Goal: Task Accomplishment & Management: Use online tool/utility

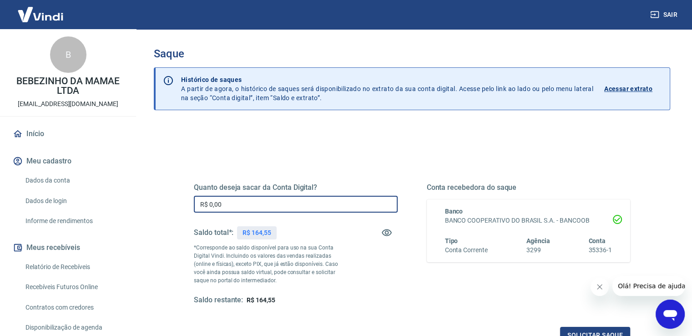
click at [305, 199] on input "R$ 0,00" at bounding box center [296, 204] width 204 height 17
type input "R$ 164,55"
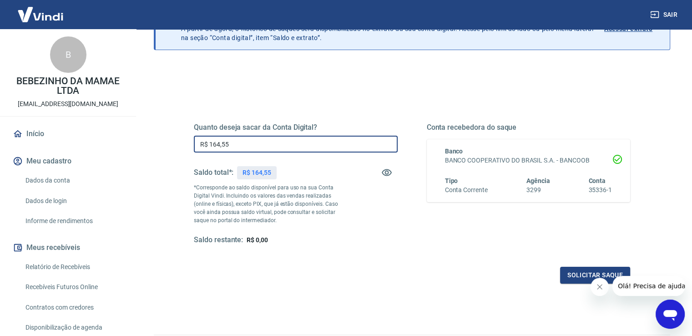
scroll to position [114, 0]
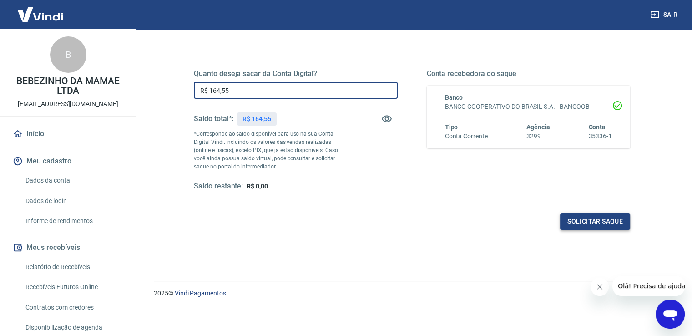
click at [612, 223] on button "Solicitar saque" at bounding box center [595, 221] width 70 height 17
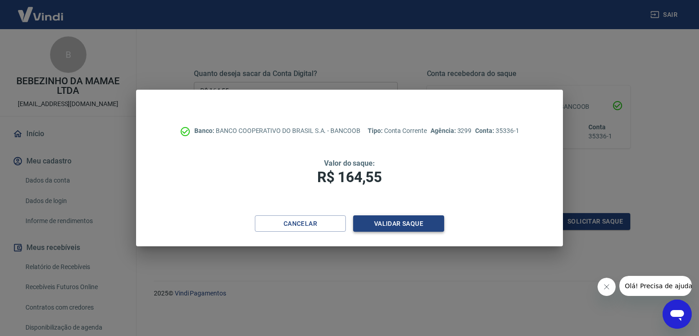
click at [433, 216] on button "Validar saque" at bounding box center [398, 223] width 91 height 17
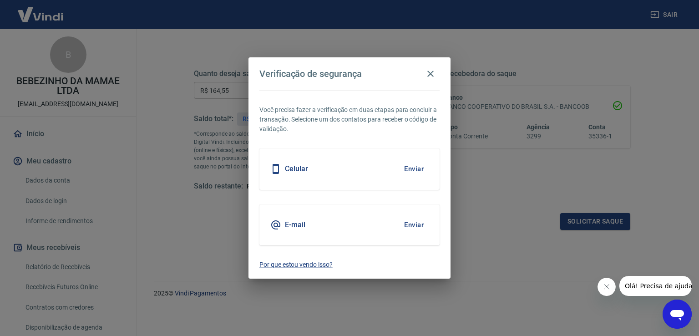
click at [409, 167] on button "Enviar" at bounding box center [414, 168] width 30 height 19
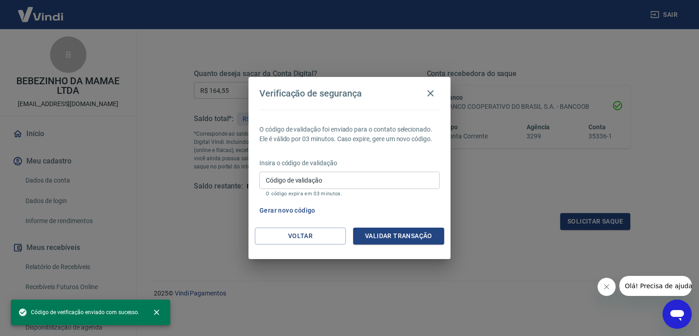
click at [347, 180] on input "Código de validação" at bounding box center [349, 180] width 180 height 17
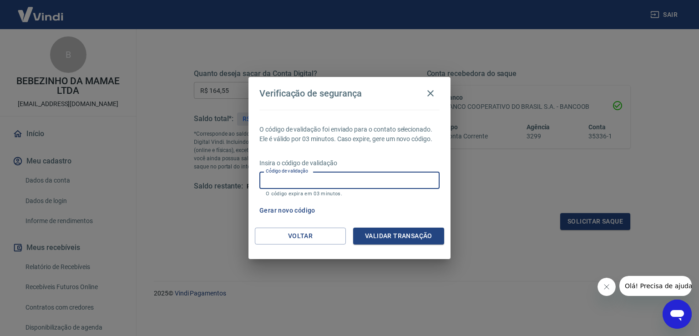
click at [334, 184] on input "Código de validação" at bounding box center [349, 180] width 180 height 17
click at [402, 202] on div "Gerar novo código" at bounding box center [348, 210] width 184 height 17
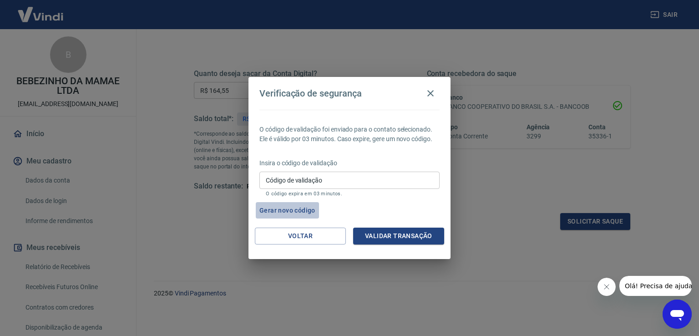
click at [307, 212] on button "Gerar novo código" at bounding box center [287, 210] width 63 height 17
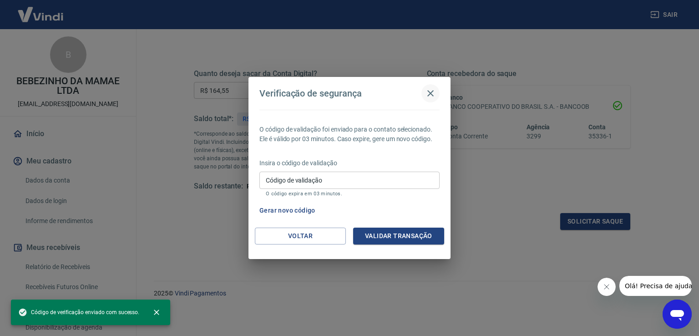
click at [431, 94] on icon "button" at bounding box center [430, 93] width 6 height 6
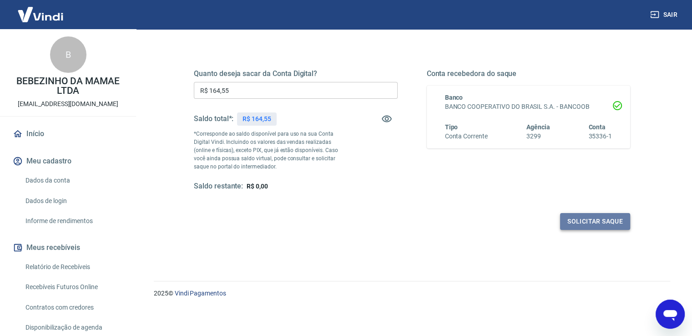
click at [589, 218] on button "Solicitar saque" at bounding box center [595, 221] width 70 height 17
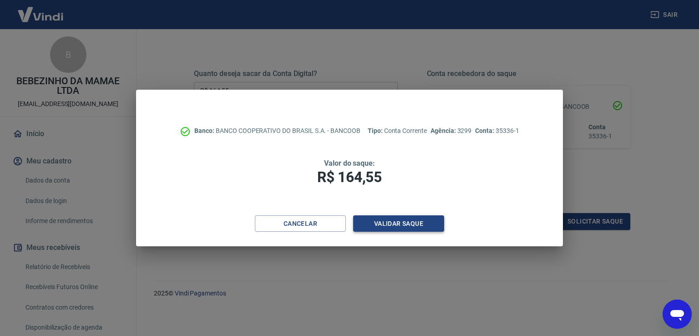
click at [414, 223] on button "Validar saque" at bounding box center [398, 223] width 91 height 17
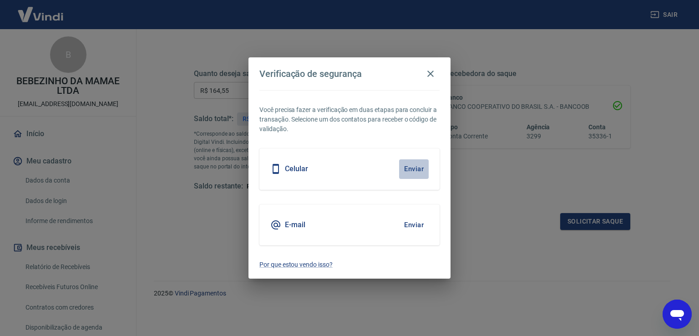
click at [408, 170] on button "Enviar" at bounding box center [414, 168] width 30 height 19
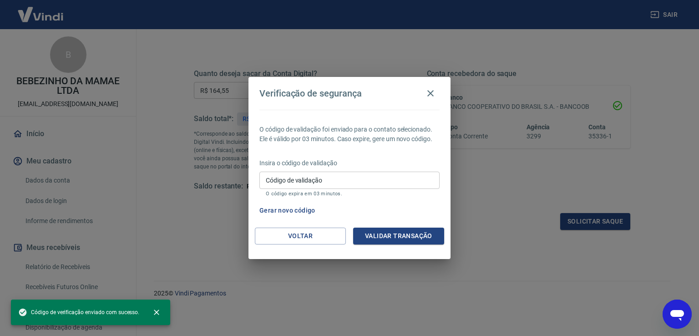
click at [410, 222] on div "O código de validação foi enviado para o contato selecionado. Ele é válido por …" at bounding box center [349, 169] width 202 height 118
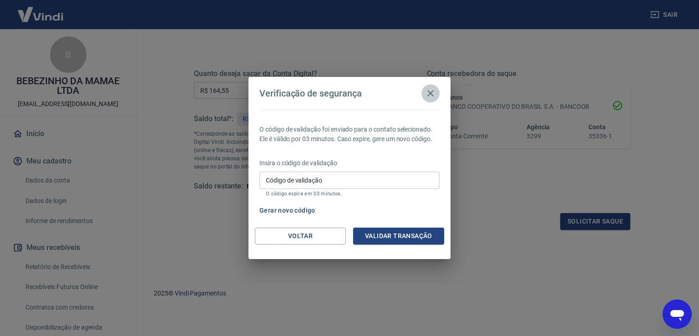
click at [431, 96] on icon "button" at bounding box center [430, 93] width 11 height 11
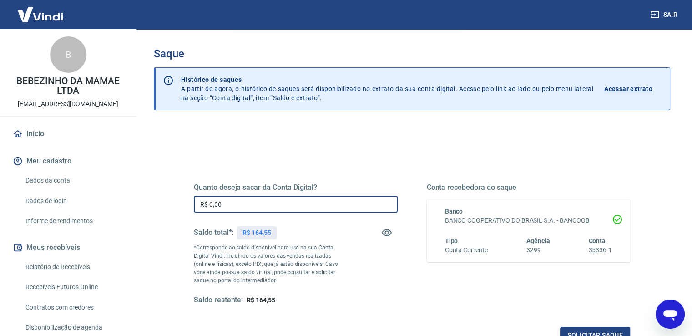
click at [251, 201] on input "R$ 0,00" at bounding box center [296, 204] width 204 height 17
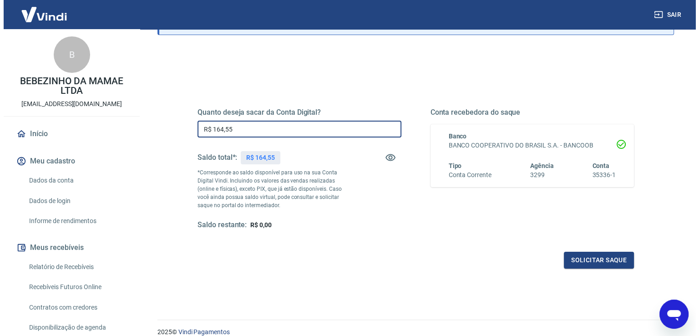
scroll to position [91, 0]
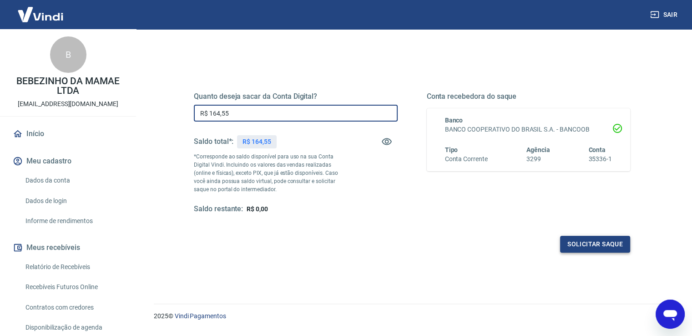
type input "R$ 164,55"
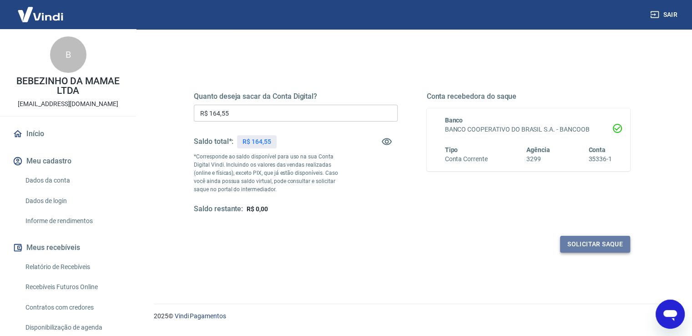
click at [600, 245] on button "Solicitar saque" at bounding box center [595, 244] width 70 height 17
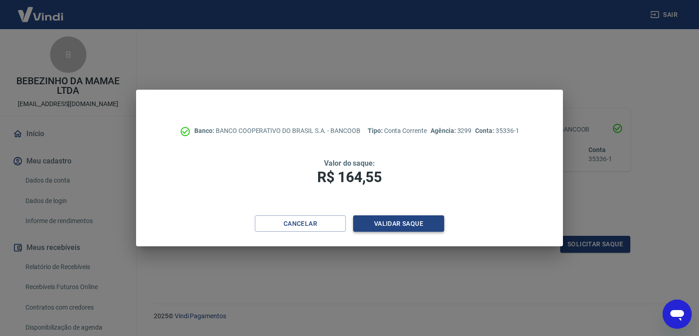
click at [409, 223] on button "Validar saque" at bounding box center [398, 223] width 91 height 17
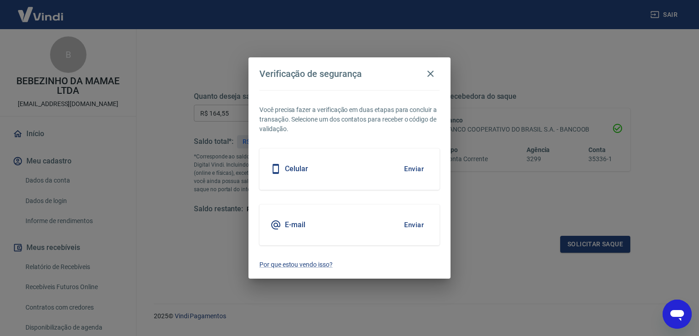
click at [409, 169] on button "Enviar" at bounding box center [414, 168] width 30 height 19
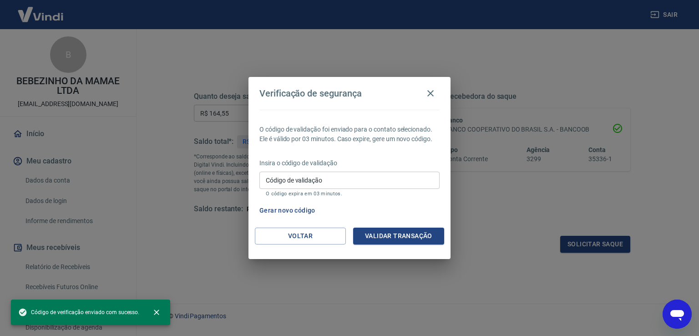
click at [339, 182] on input "Código de validação" at bounding box center [349, 180] width 180 height 17
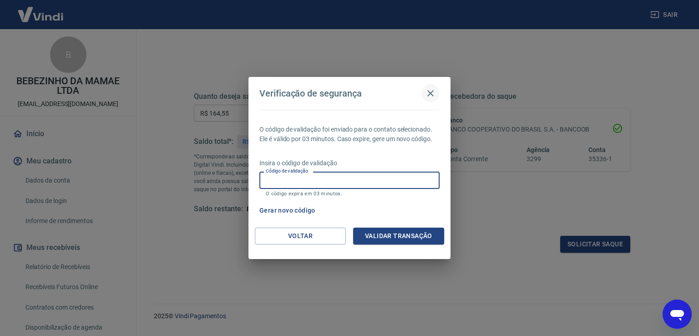
click at [434, 94] on icon "button" at bounding box center [430, 93] width 11 height 11
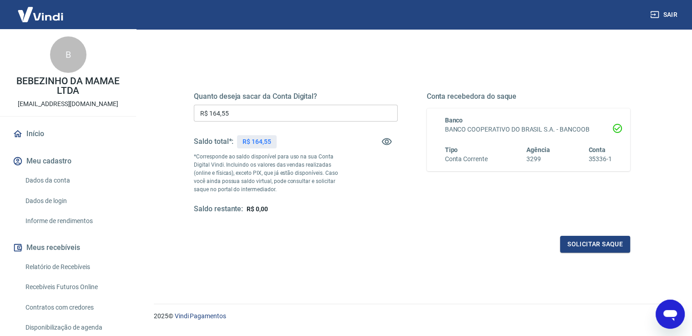
click at [299, 113] on input "R$ 164,55" at bounding box center [296, 113] width 204 height 17
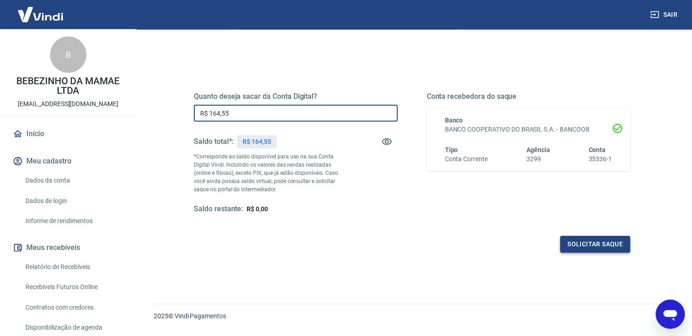
click at [589, 248] on button "Solicitar saque" at bounding box center [595, 244] width 70 height 17
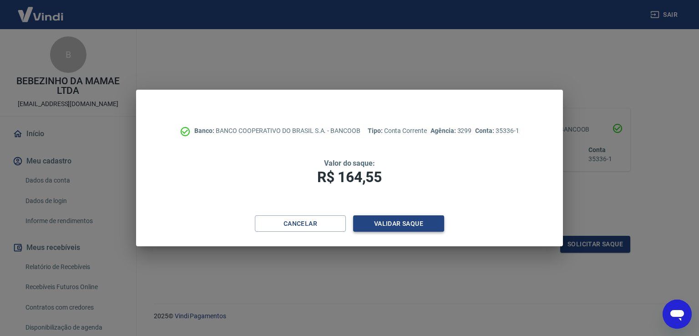
click at [436, 221] on button "Validar saque" at bounding box center [398, 223] width 91 height 17
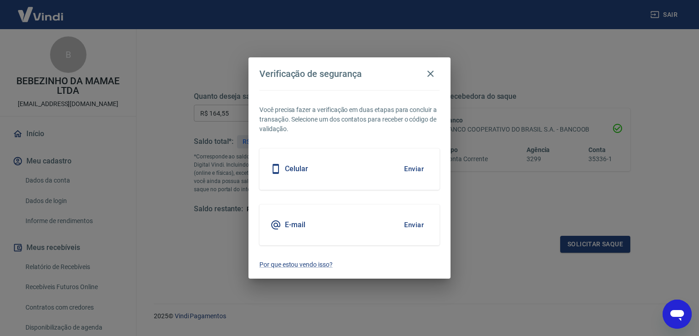
click at [410, 172] on button "Enviar" at bounding box center [414, 168] width 30 height 19
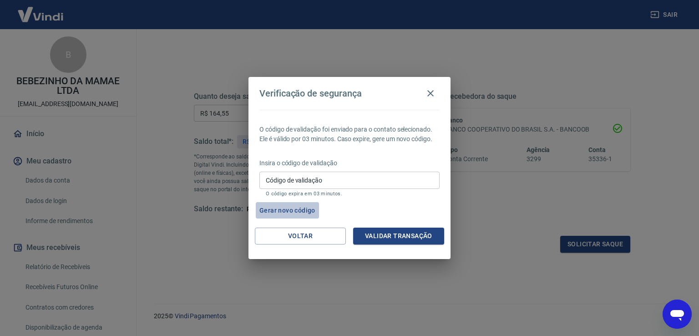
click at [304, 212] on button "Gerar novo código" at bounding box center [287, 210] width 63 height 17
